Goal: Entertainment & Leisure: Consume media (video, audio)

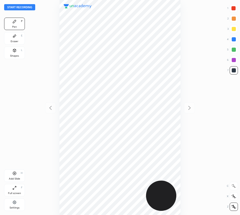
scroll to position [215, 157]
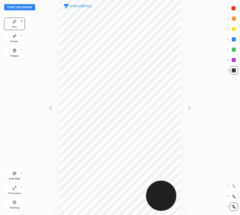
scroll to position [215, 157]
